Goal: Find contact information: Obtain details needed to contact an individual or organization

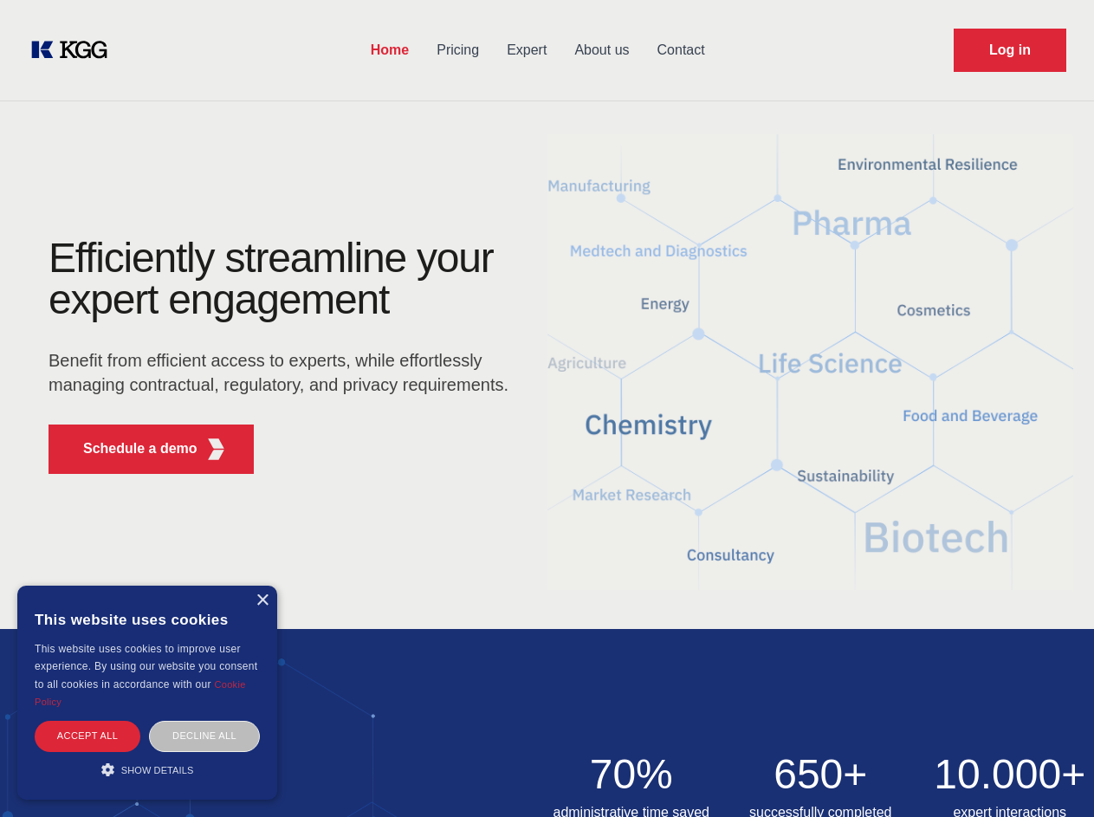
click at [547, 408] on div "Efficiently streamline your expert engagement Benefit from efficient access to …" at bounding box center [284, 362] width 527 height 250
click at [130, 449] on p "Schedule a demo" at bounding box center [140, 448] width 114 height 21
click at [262, 600] on div "× This website uses cookies This website uses cookies to improve user experienc…" at bounding box center [147, 692] width 260 height 214
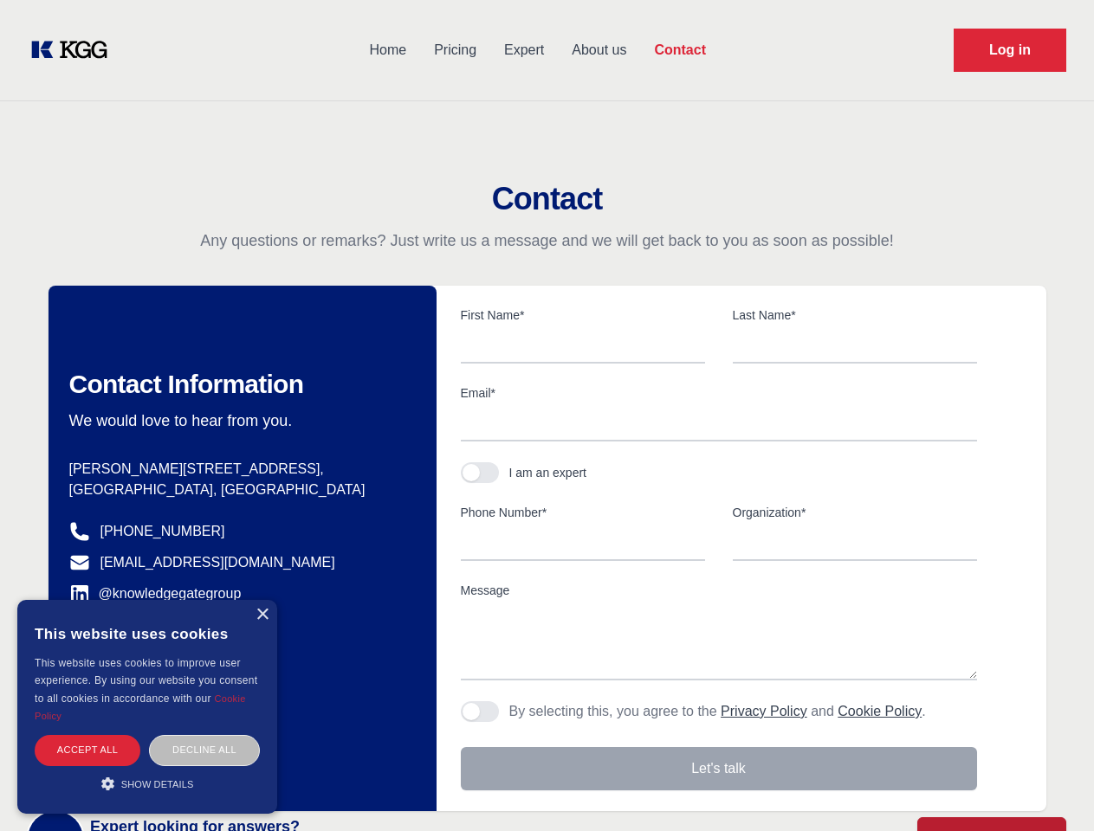
click at [87, 735] on div "Accept all" at bounding box center [88, 750] width 106 height 30
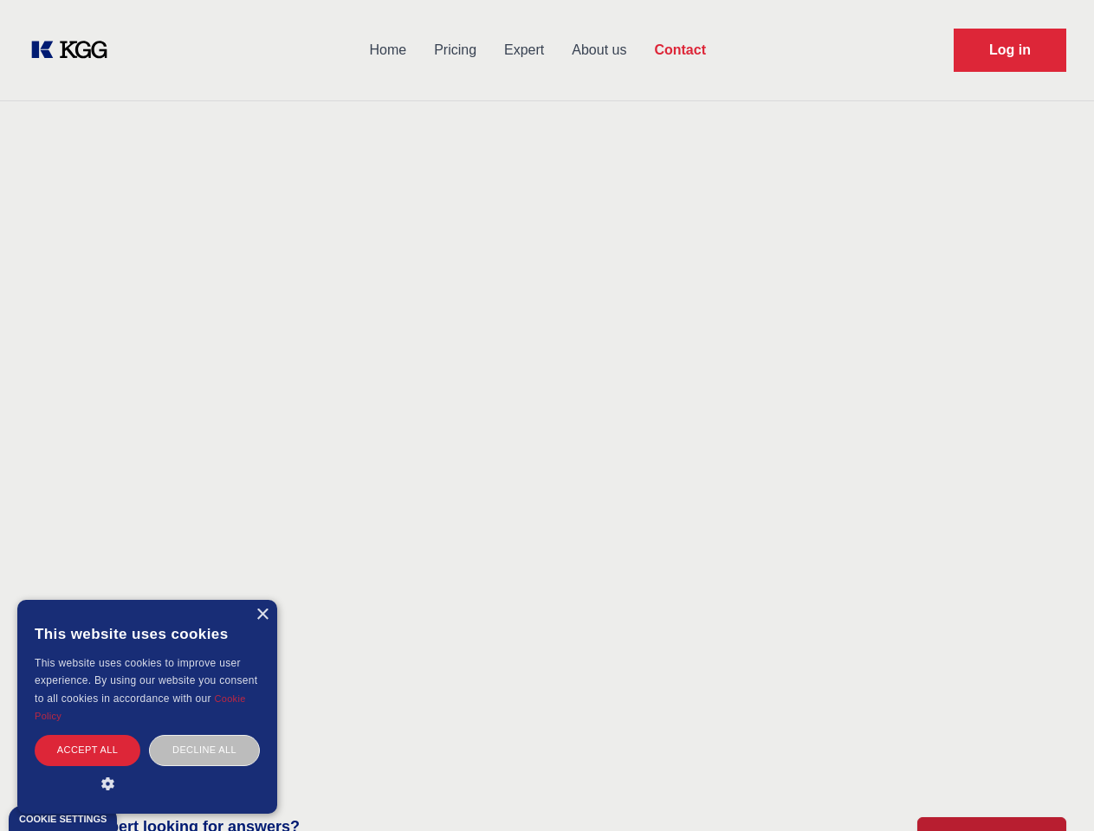
click at [204, 735] on div "Decline all" at bounding box center [204, 750] width 111 height 30
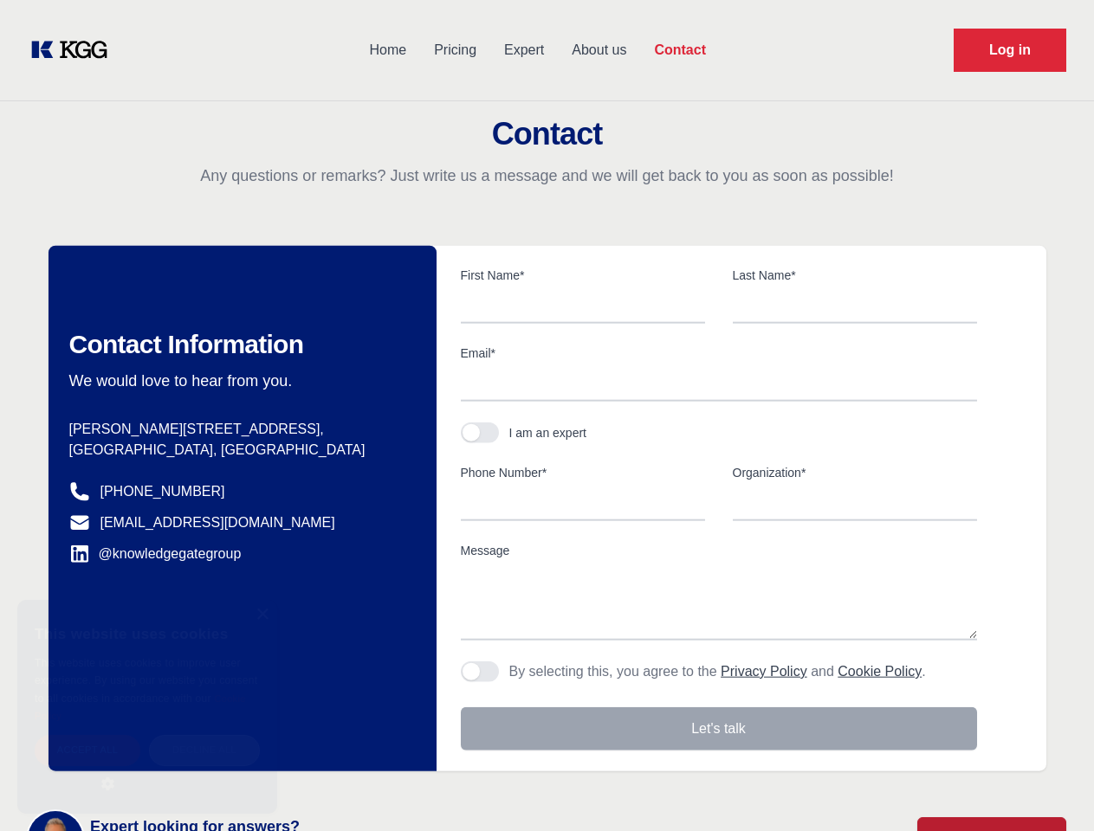
click at [147, 769] on main "Contact Any questions or remarks? Just write us a message and we will get back …" at bounding box center [547, 451] width 1094 height 902
